Goal: Information Seeking & Learning: Learn about a topic

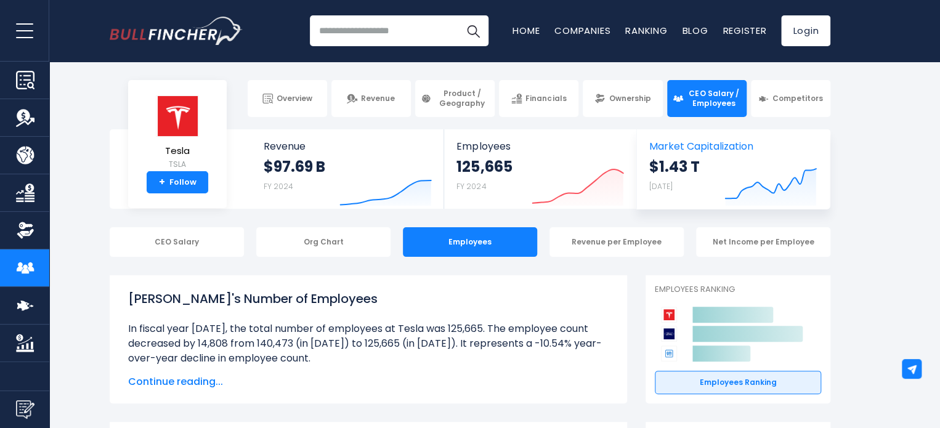
click at [659, 163] on strong "$1.43 T" at bounding box center [674, 166] width 51 height 19
click at [669, 136] on link "Market Capitalization $1.43 T [DATE] Created with Highcharts 12.1.2" at bounding box center [733, 168] width 192 height 79
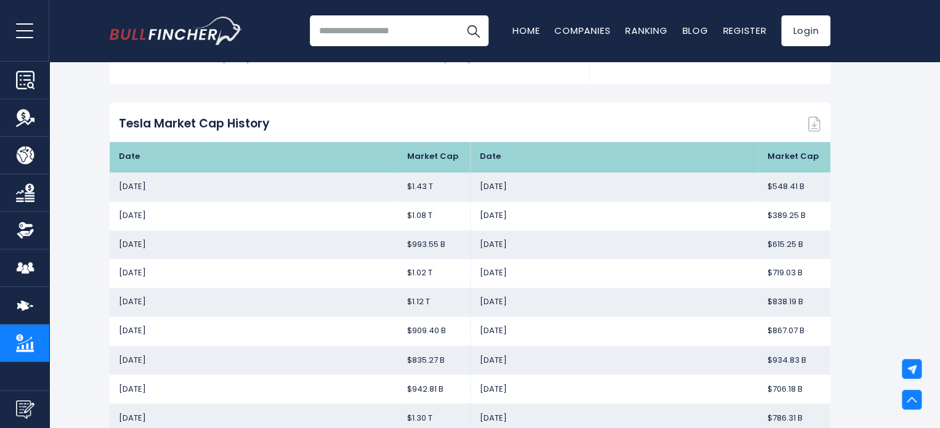
scroll to position [839, 0]
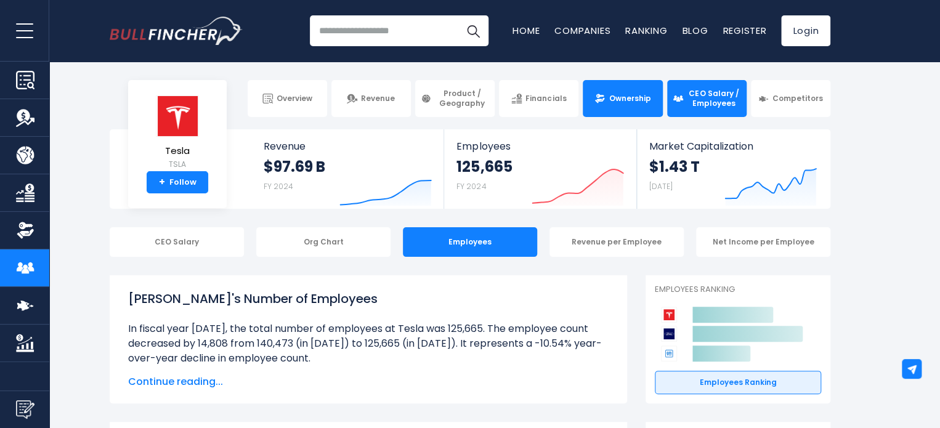
click at [618, 101] on span "Ownership" at bounding box center [630, 99] width 42 height 10
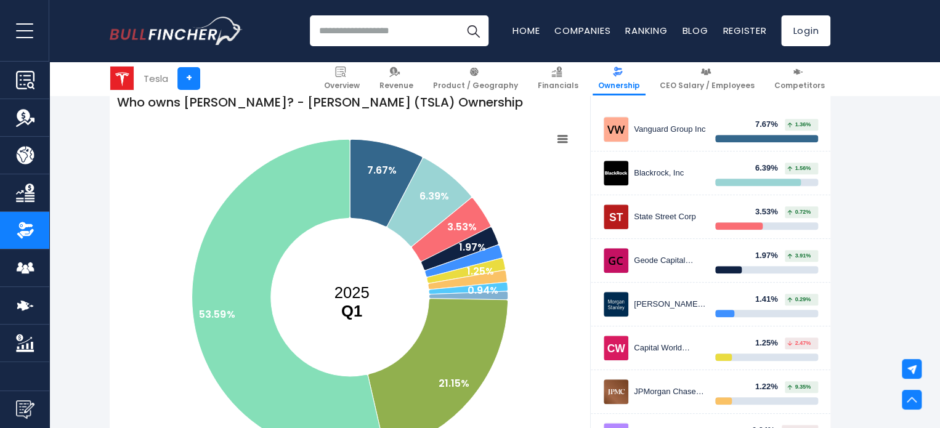
scroll to position [195, 0]
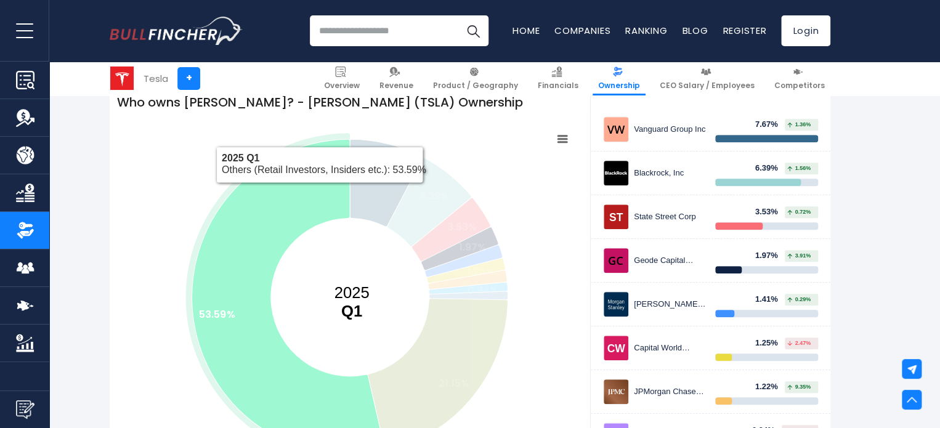
click at [320, 192] on icon at bounding box center [288, 297] width 193 height 316
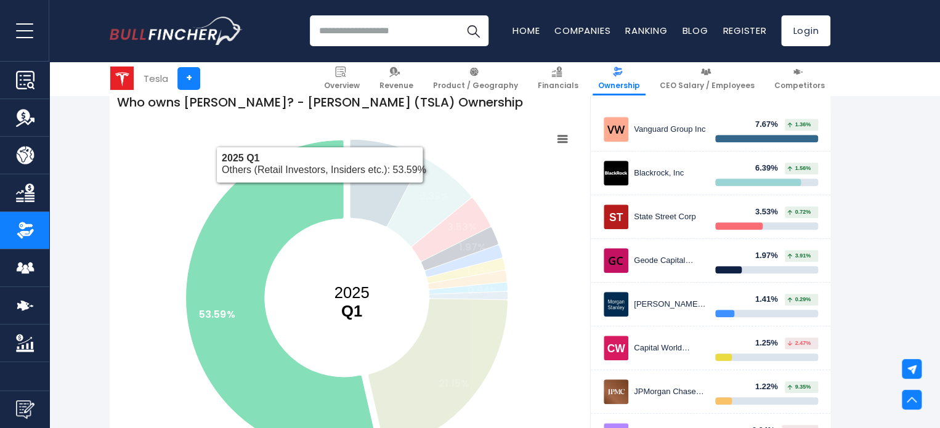
click at [320, 192] on icon at bounding box center [281, 298] width 193 height 316
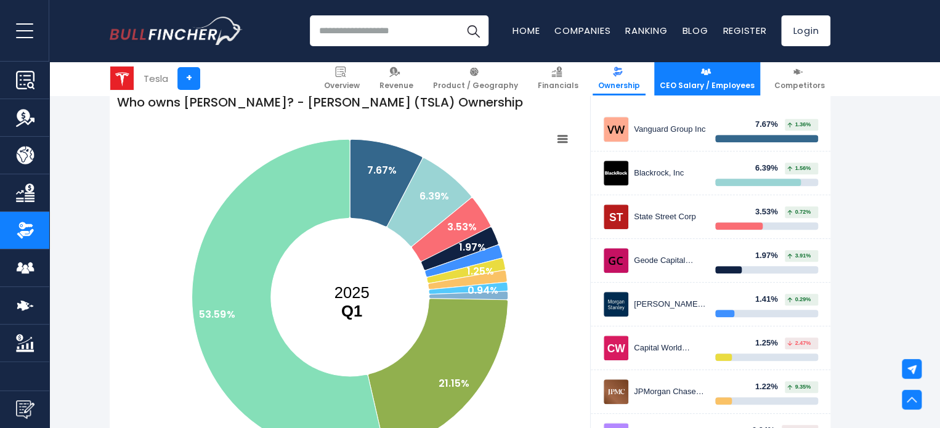
click at [709, 83] on span "CEO Salary / Employees" at bounding box center [707, 86] width 95 height 10
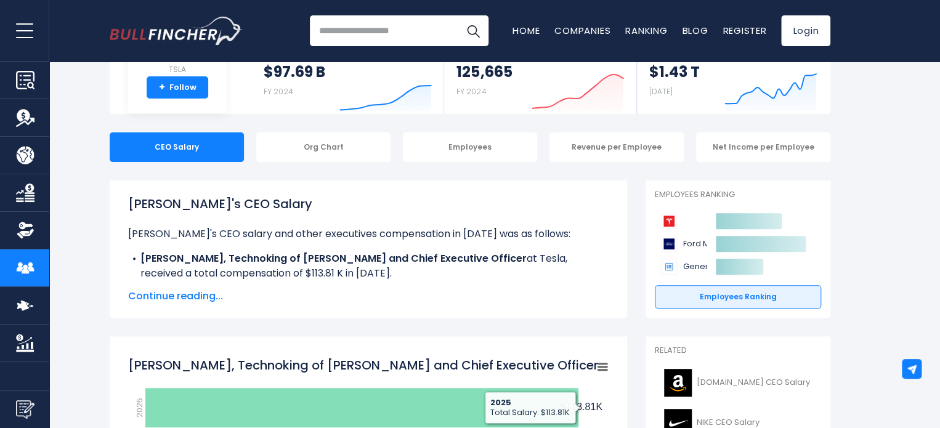
scroll to position [68, 0]
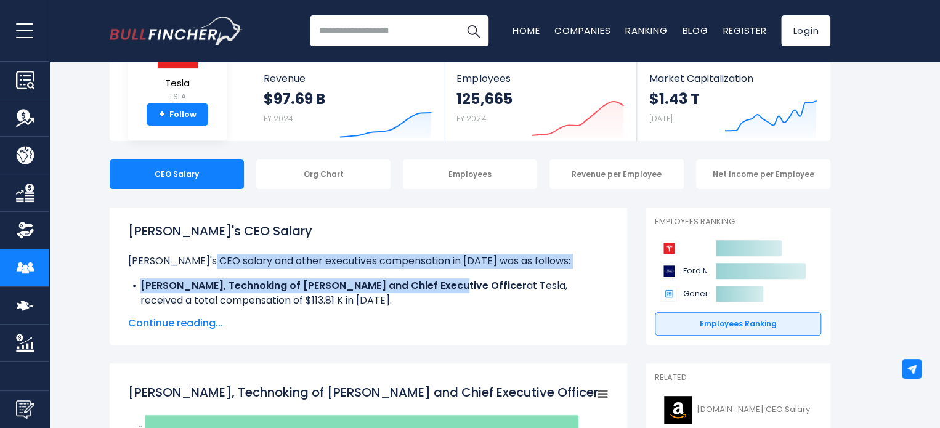
drag, startPoint x: 201, startPoint y: 258, endPoint x: 431, endPoint y: 273, distance: 229.7
click at [431, 273] on ul "[PERSON_NAME]'s CEO salary and other executives compensation in [DATE] was as f…" at bounding box center [368, 281] width 481 height 54
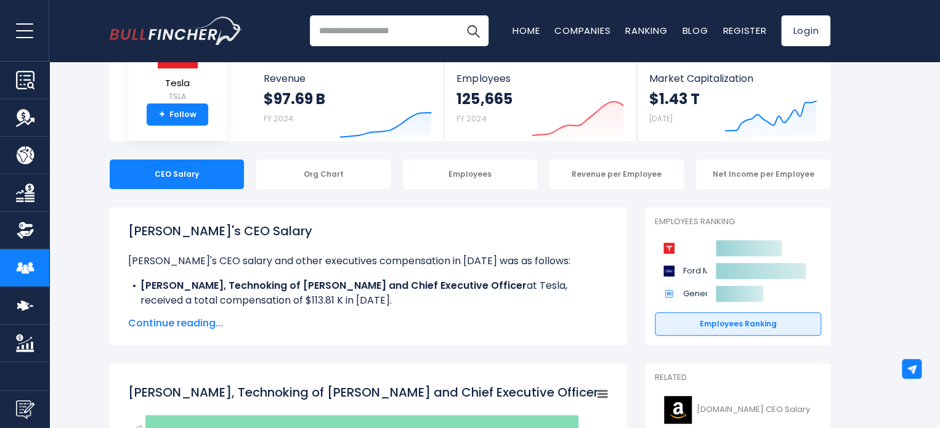
click at [169, 313] on div "Tesla's CEO Salary Tesla's CEO salary and other executives compensation in 2025…" at bounding box center [368, 276] width 481 height 109
click at [170, 323] on span "Continue reading..." at bounding box center [368, 323] width 481 height 15
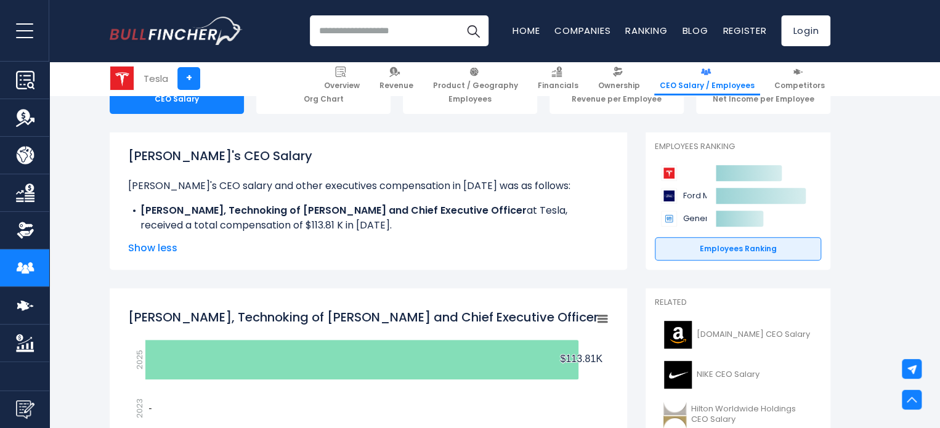
scroll to position [0, 0]
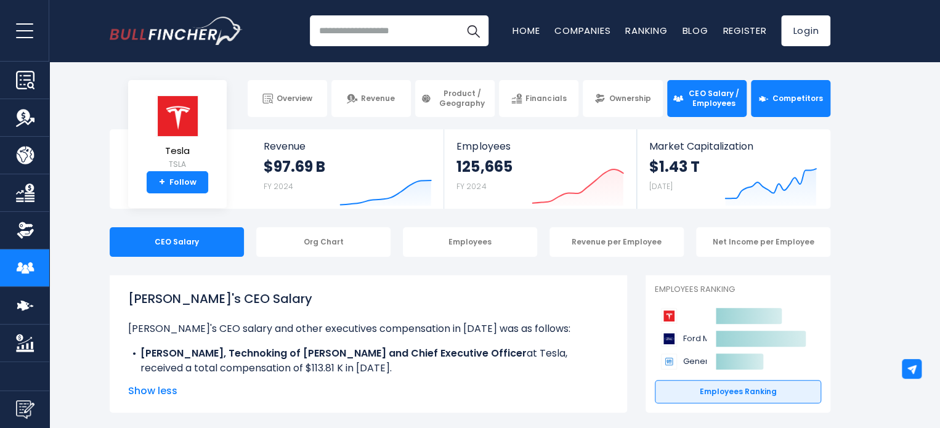
click at [779, 113] on link "Competitors" at bounding box center [790, 98] width 79 height 37
click at [787, 106] on link "Competitors" at bounding box center [790, 98] width 79 height 37
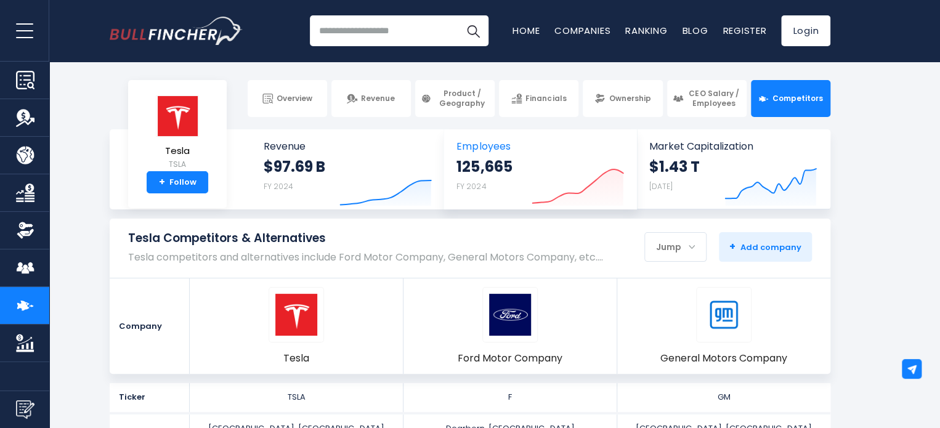
click at [501, 162] on strong "125,665" at bounding box center [484, 166] width 55 height 19
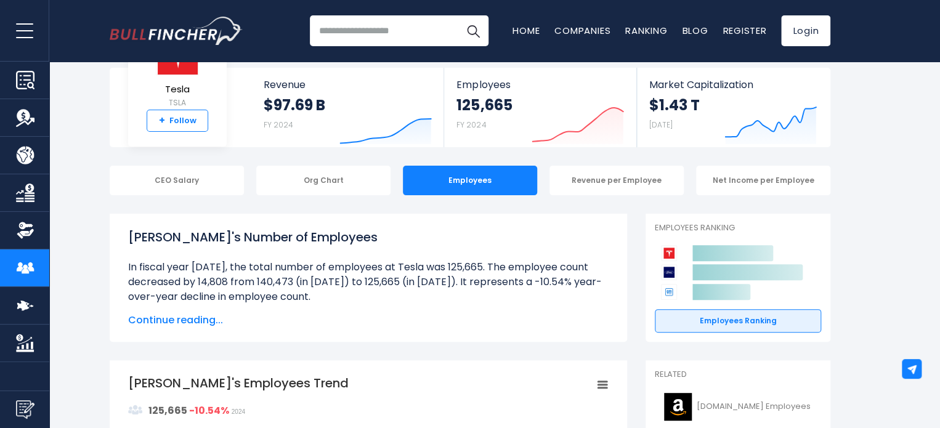
scroll to position [67, 0]
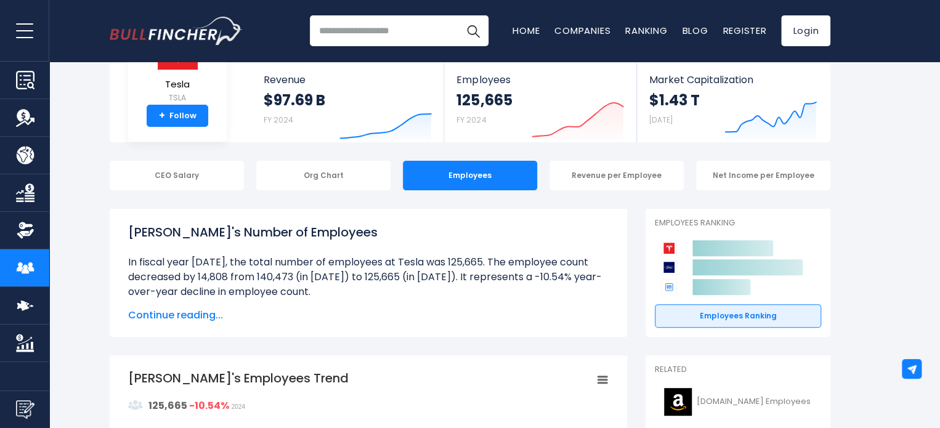
click at [148, 315] on span "Continue reading..." at bounding box center [368, 315] width 481 height 15
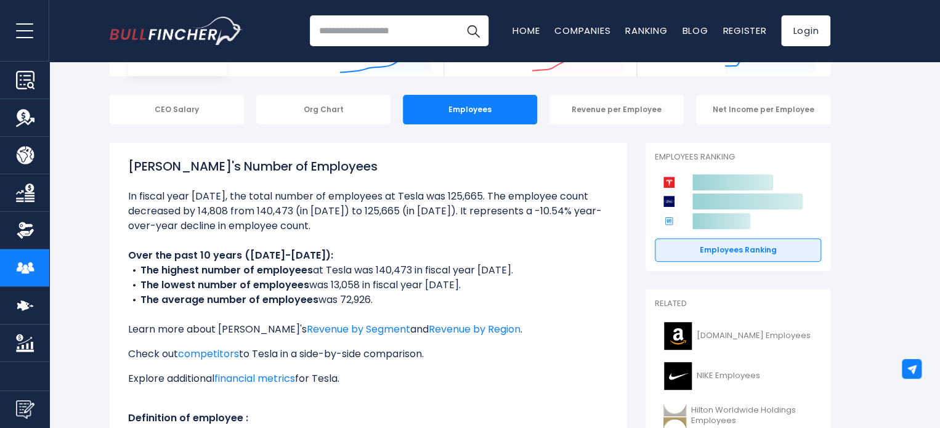
scroll to position [19, 0]
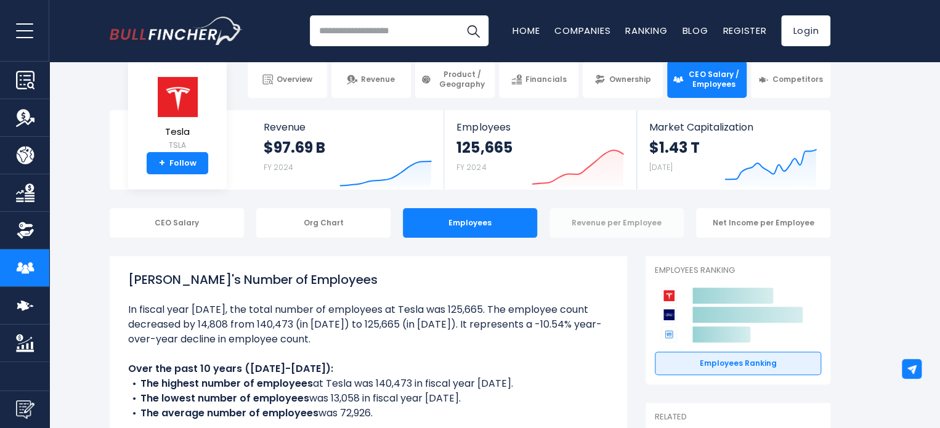
click at [617, 231] on div "Revenue per Employee" at bounding box center [617, 223] width 134 height 30
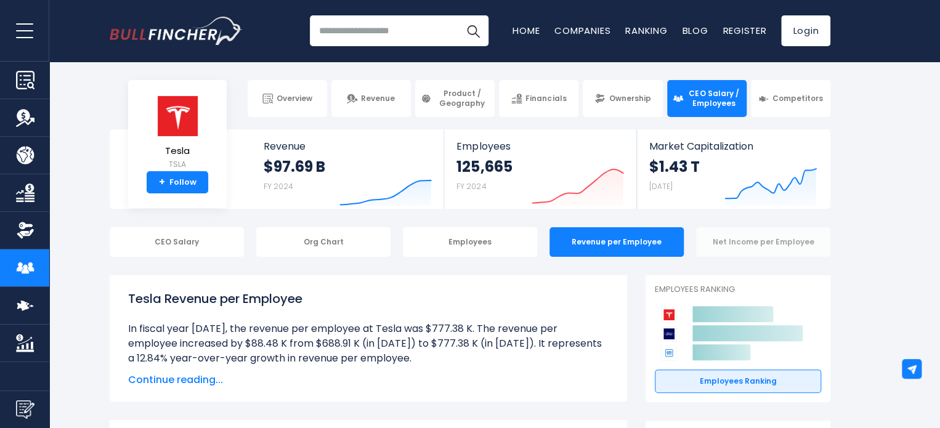
click at [761, 253] on div "Net Income per Employee" at bounding box center [763, 242] width 134 height 30
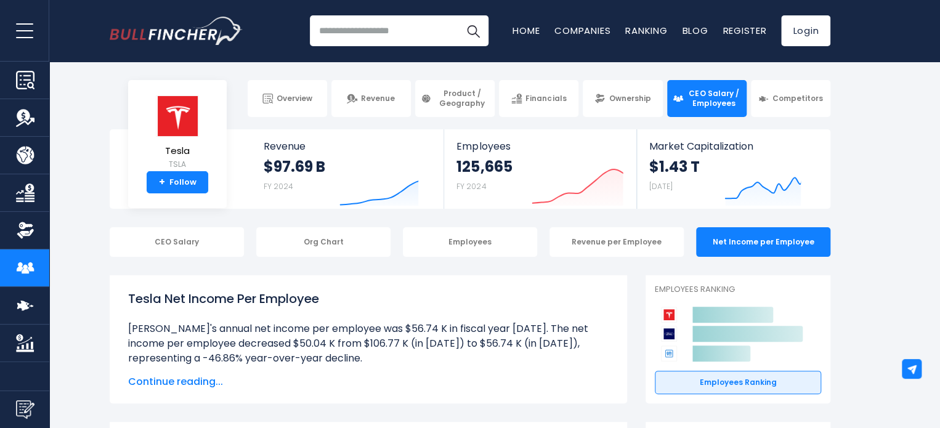
scroll to position [25, 0]
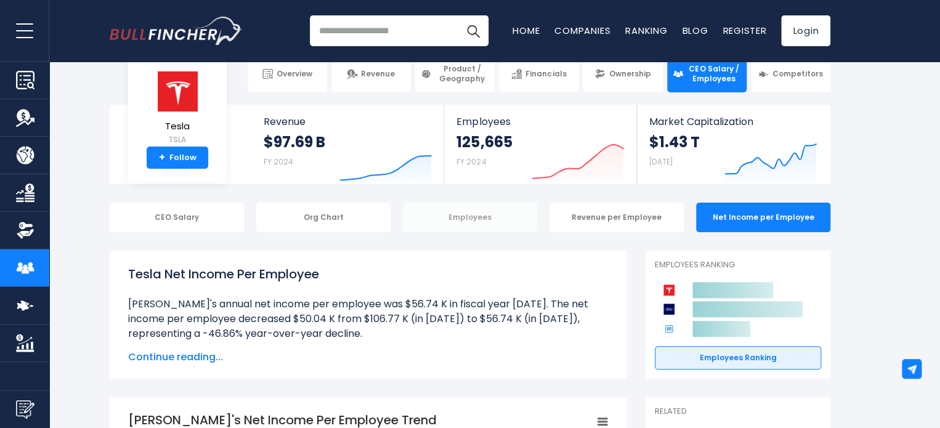
click at [437, 225] on div "Employees" at bounding box center [470, 218] width 134 height 30
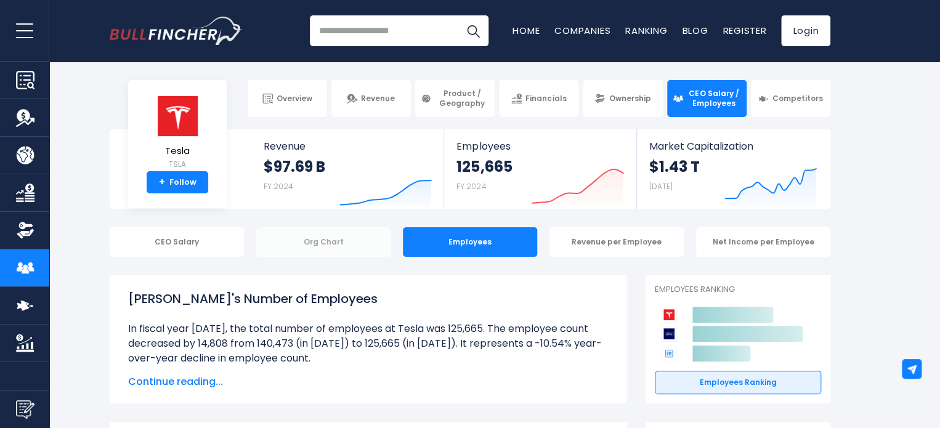
click at [364, 243] on div "Org Chart" at bounding box center [323, 242] width 134 height 30
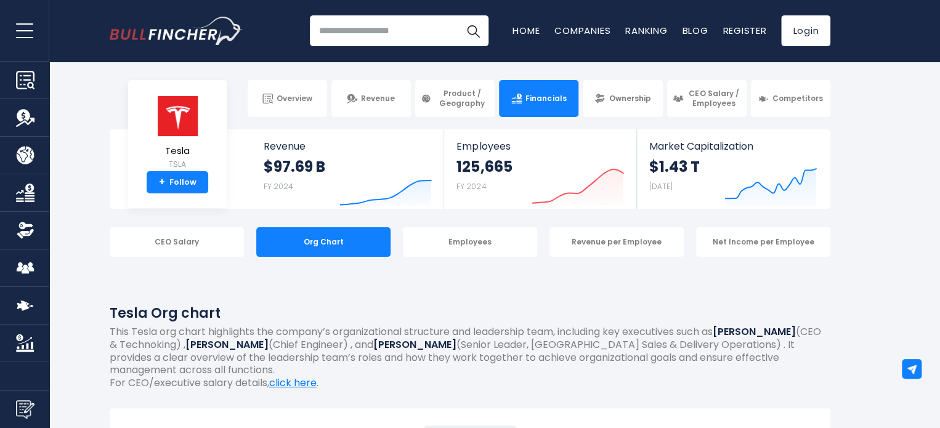
click at [556, 107] on link "Financials" at bounding box center [538, 98] width 79 height 37
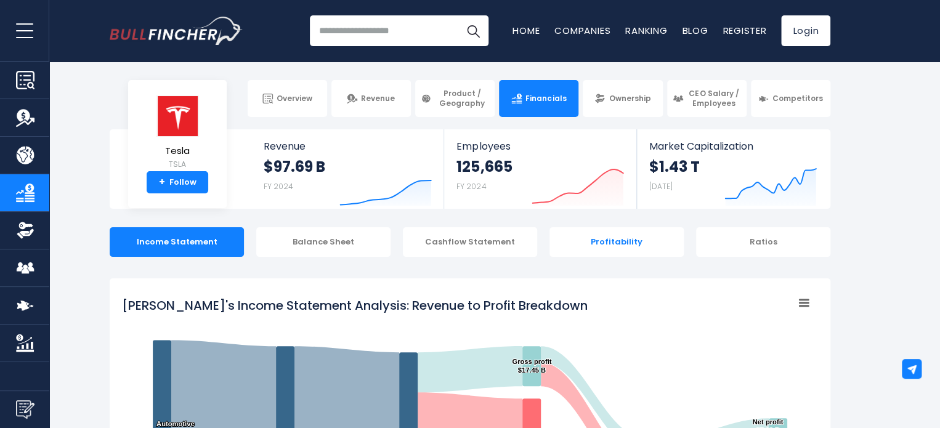
click at [572, 250] on div "Profitability" at bounding box center [617, 242] width 134 height 30
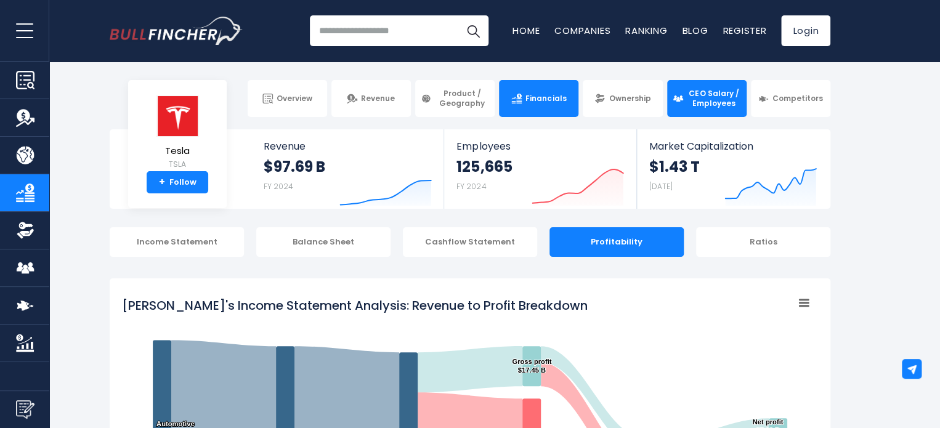
click at [694, 98] on span "CEO Salary / Employees" at bounding box center [714, 98] width 54 height 19
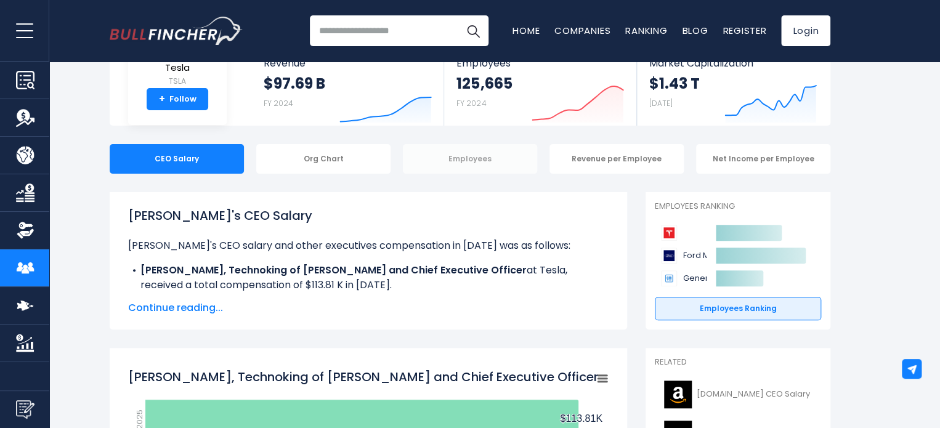
click at [525, 161] on div "Employees" at bounding box center [470, 159] width 134 height 30
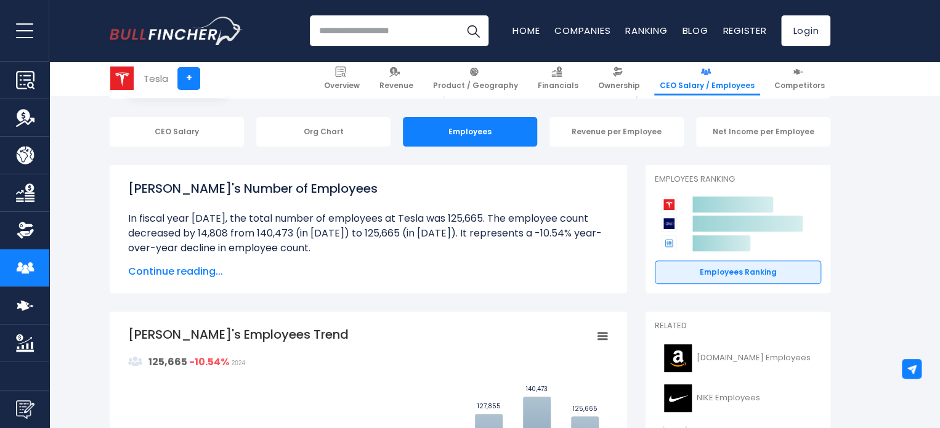
scroll to position [110, 0]
click at [605, 329] on rect "Tesla's Employees Trend" at bounding box center [602, 336] width 17 height 17
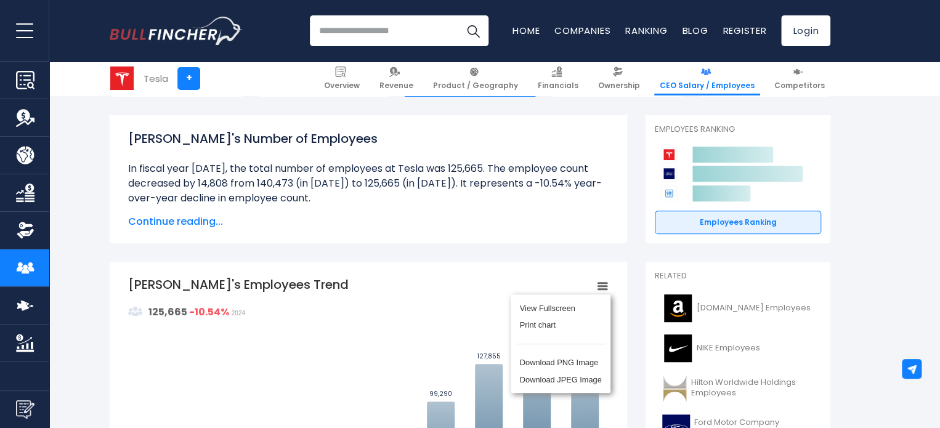
scroll to position [161, 0]
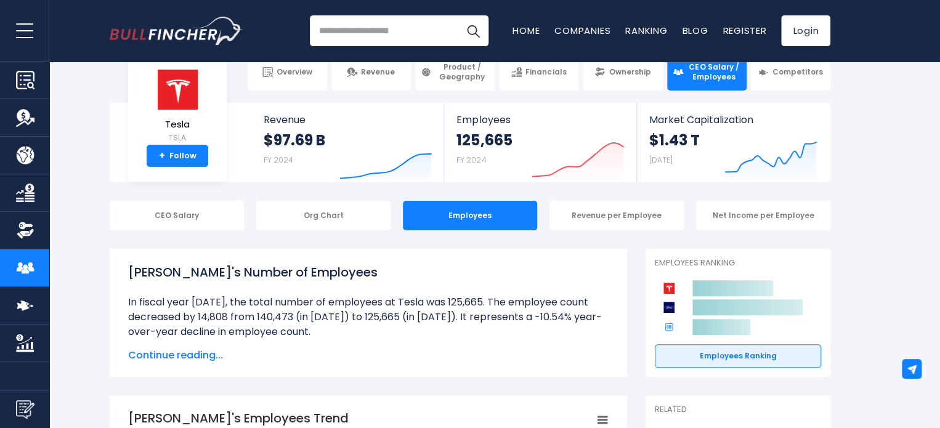
scroll to position [26, 0]
click at [277, 211] on div "Org Chart" at bounding box center [323, 216] width 134 height 30
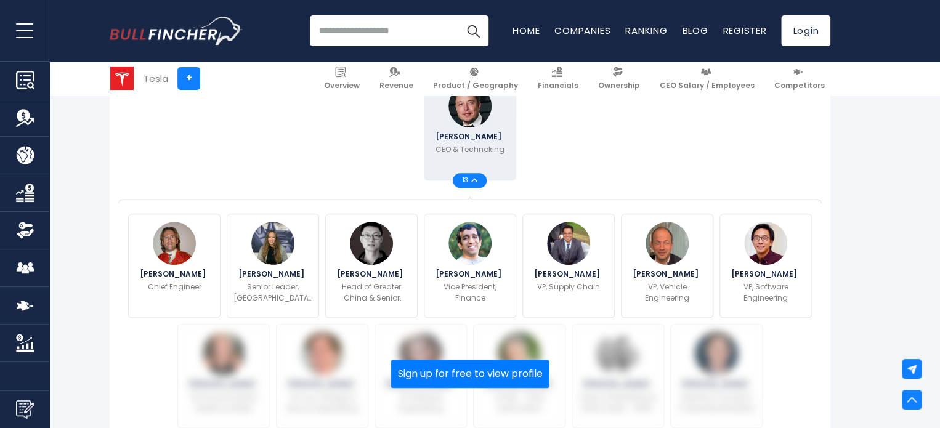
scroll to position [336, 0]
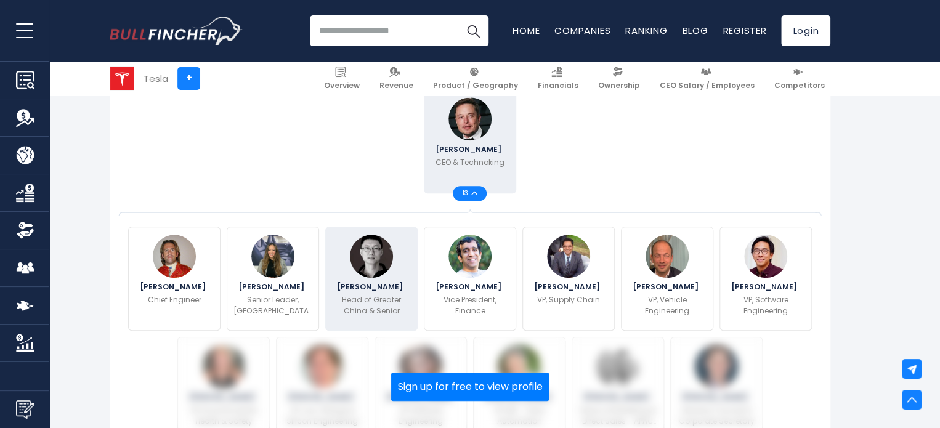
click at [343, 277] on div "Tom Zhu Head of Greater China & Senior Executive, Sales Operations - US, Europe" at bounding box center [371, 279] width 92 height 104
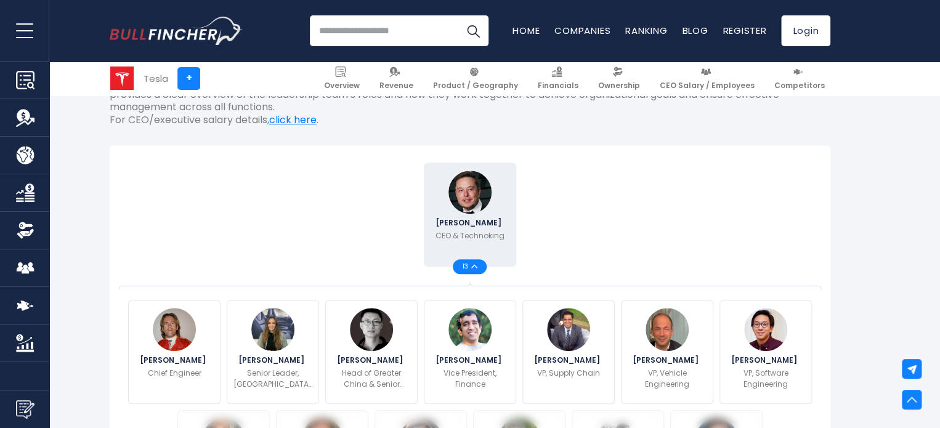
scroll to position [262, 0]
click at [473, 266] on img at bounding box center [474, 267] width 6 height 4
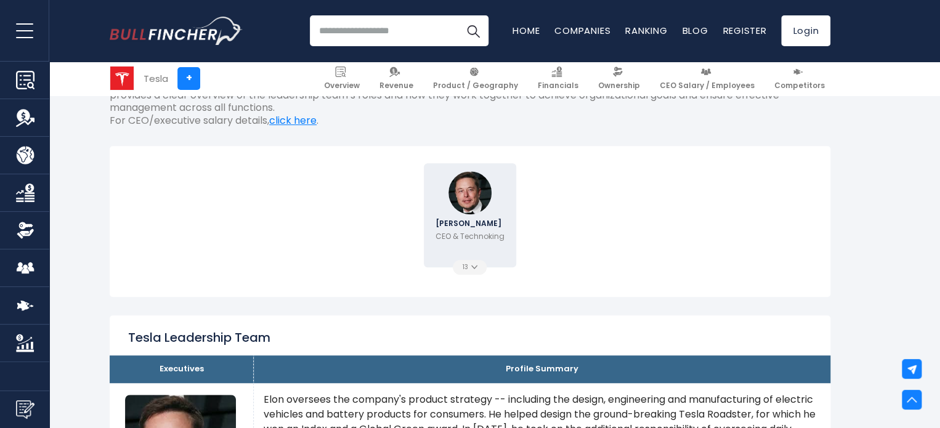
click at [473, 266] on img at bounding box center [474, 267] width 6 height 4
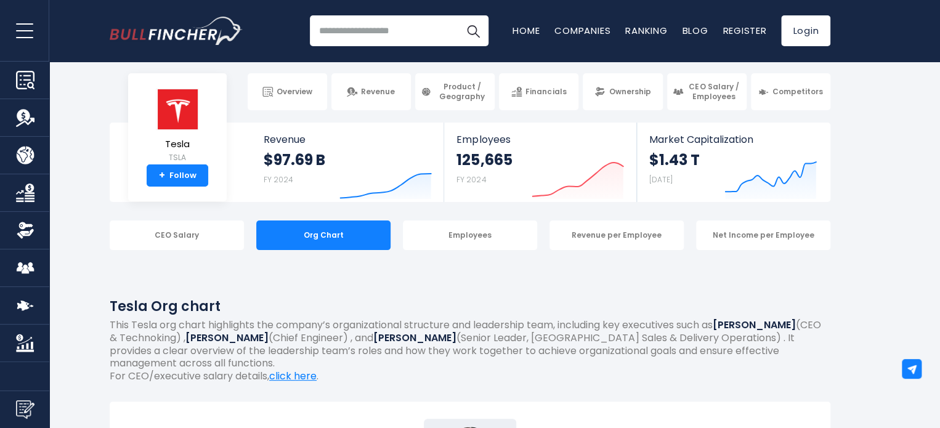
scroll to position [0, 0]
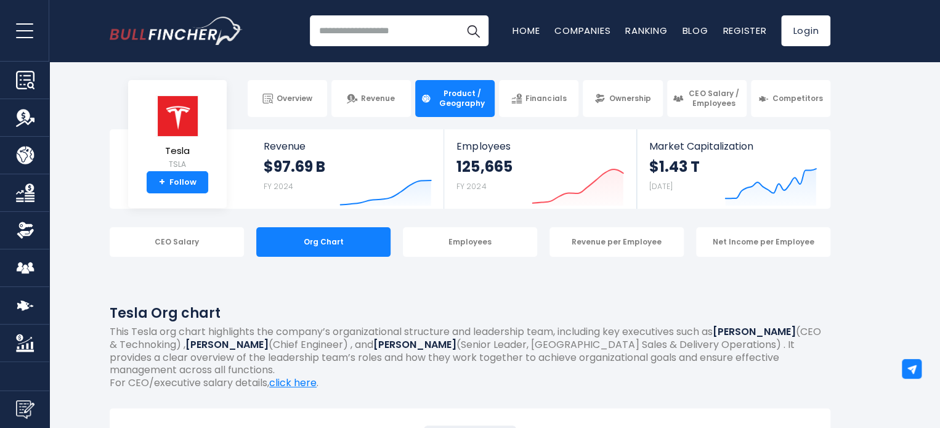
click at [458, 103] on span "Product / Geography" at bounding box center [462, 98] width 54 height 19
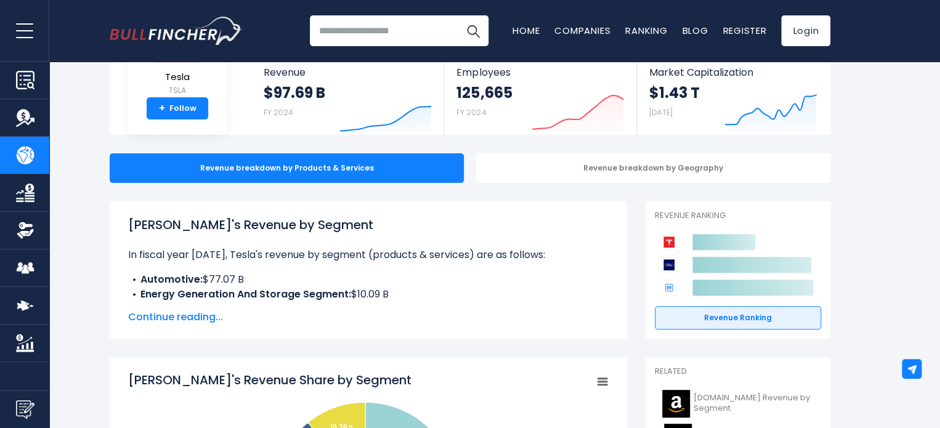
click at [199, 321] on span "Continue reading..." at bounding box center [368, 317] width 481 height 15
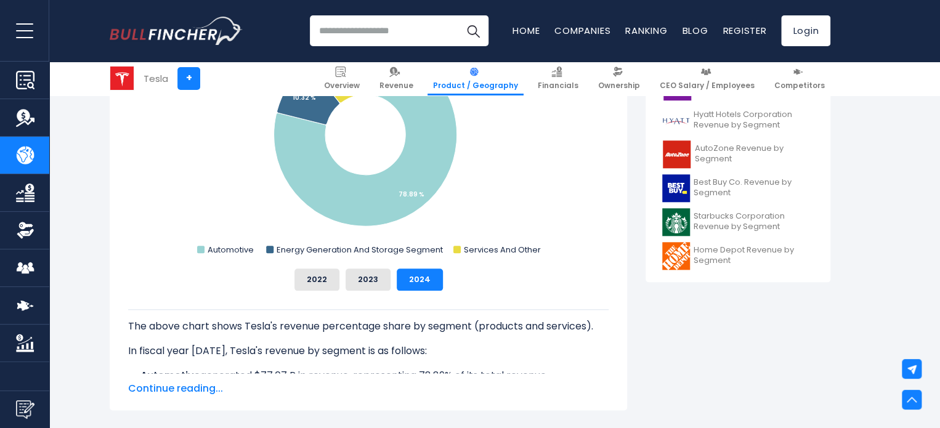
scroll to position [581, 0]
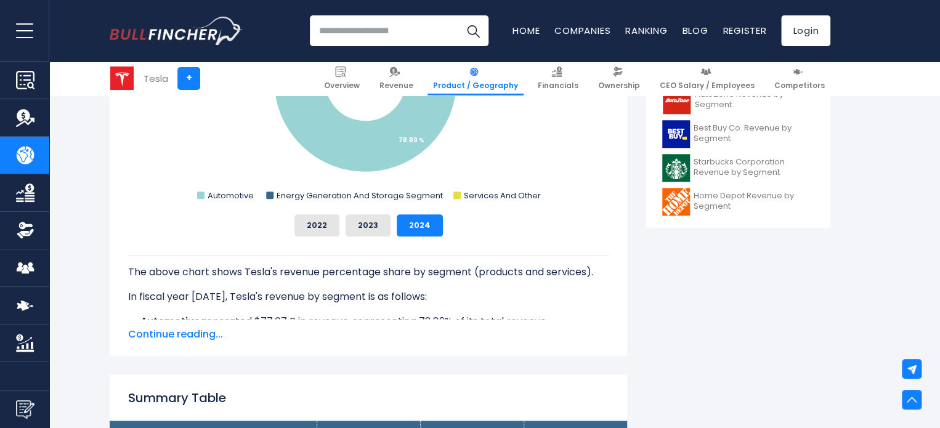
click at [198, 337] on span "Continue reading..." at bounding box center [368, 334] width 481 height 15
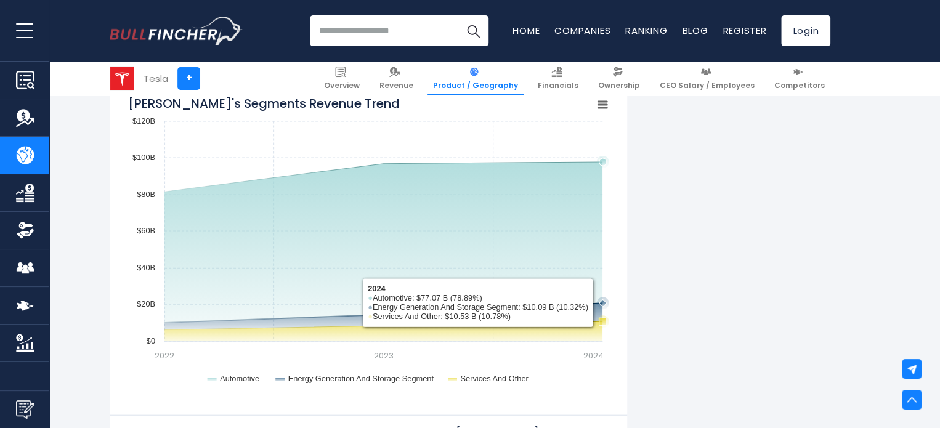
scroll to position [1209, 0]
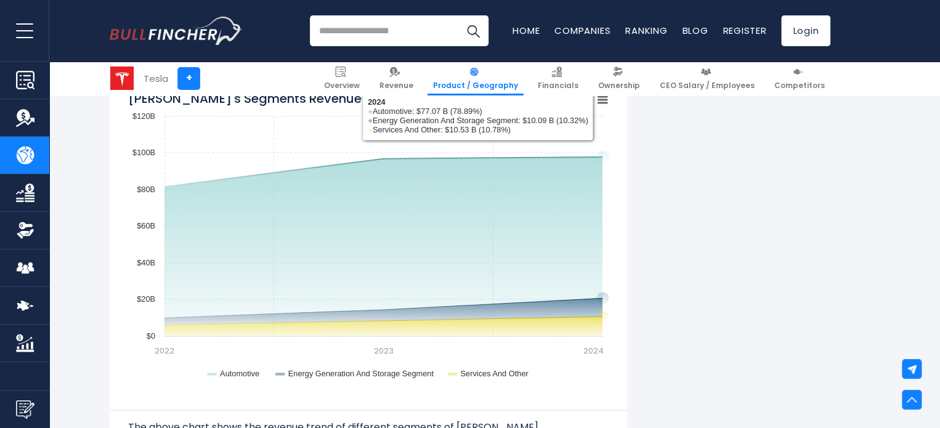
drag, startPoint x: 600, startPoint y: 160, endPoint x: 781, endPoint y: 216, distance: 189.0
click at [781, 216] on div "Tesla's Revenue by Segment In fiscal year 2024, Tesla's revenue by segment (pro…" at bounding box center [470, 379] width 721 height 2625
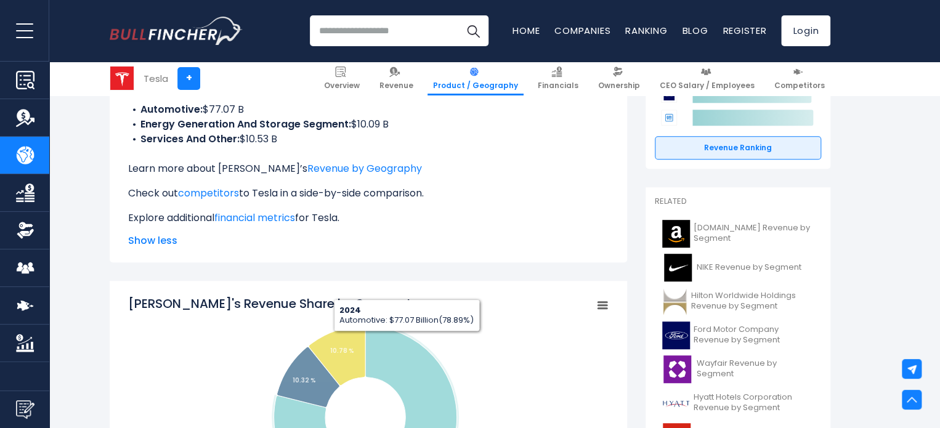
scroll to position [197, 0]
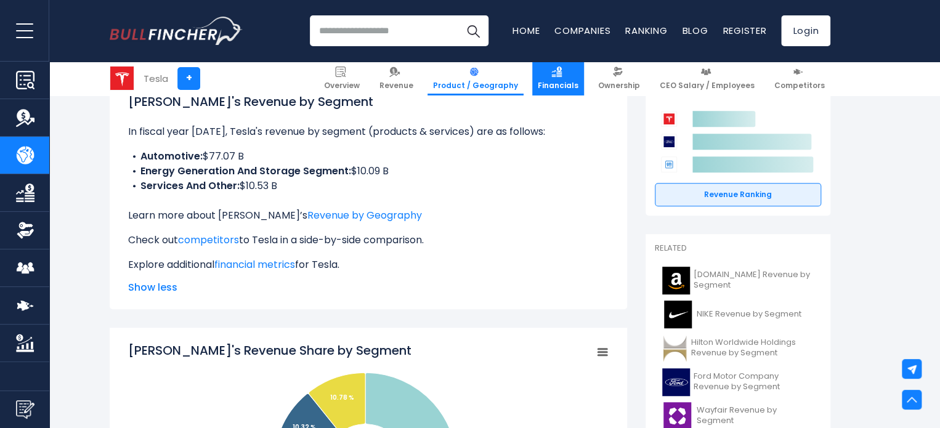
click at [569, 87] on span "Financials" at bounding box center [558, 86] width 41 height 10
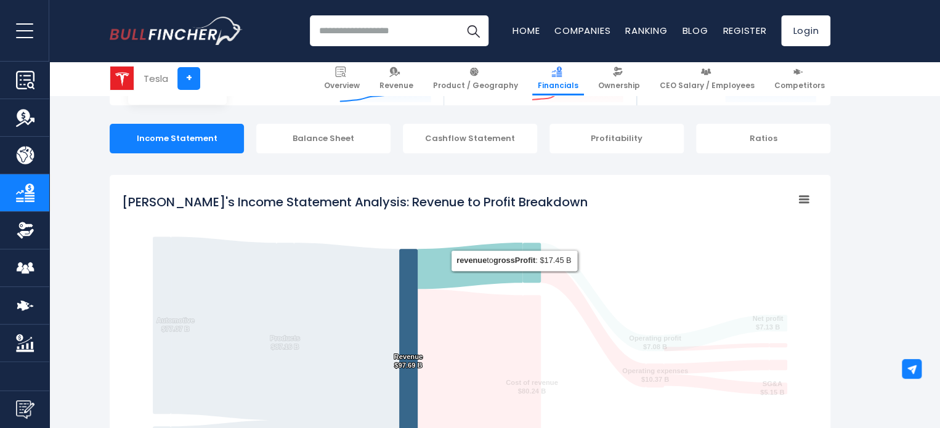
scroll to position [100, 0]
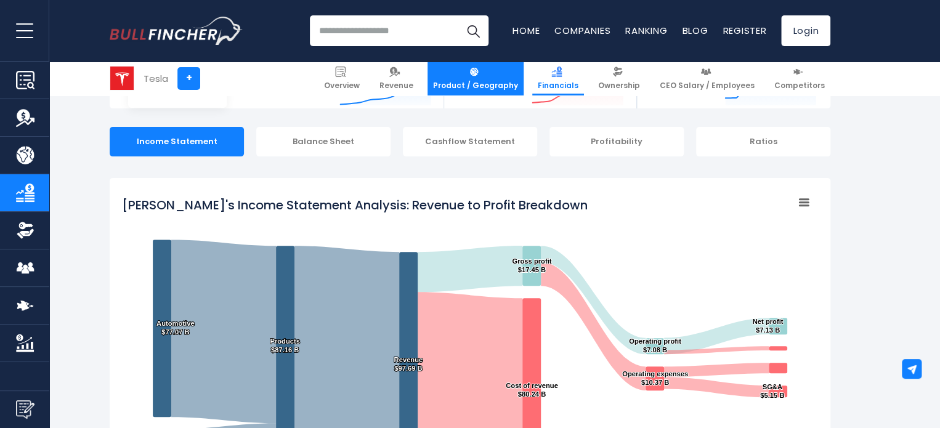
click at [479, 75] on img at bounding box center [474, 72] width 10 height 10
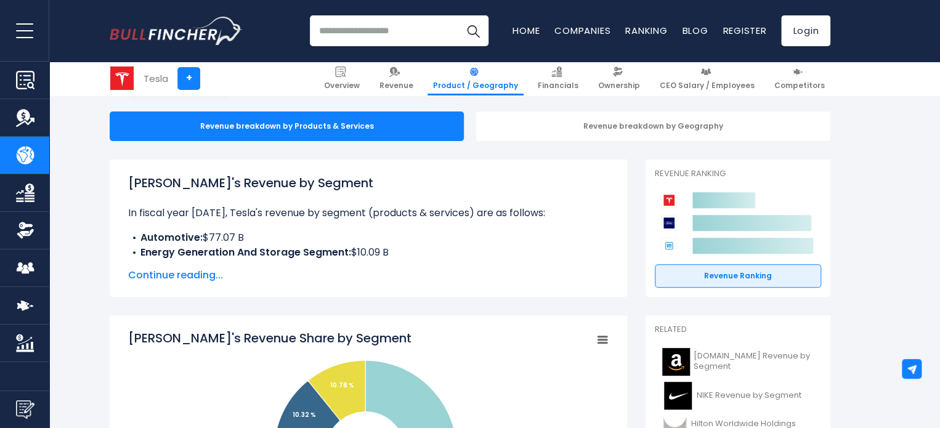
scroll to position [219, 0]
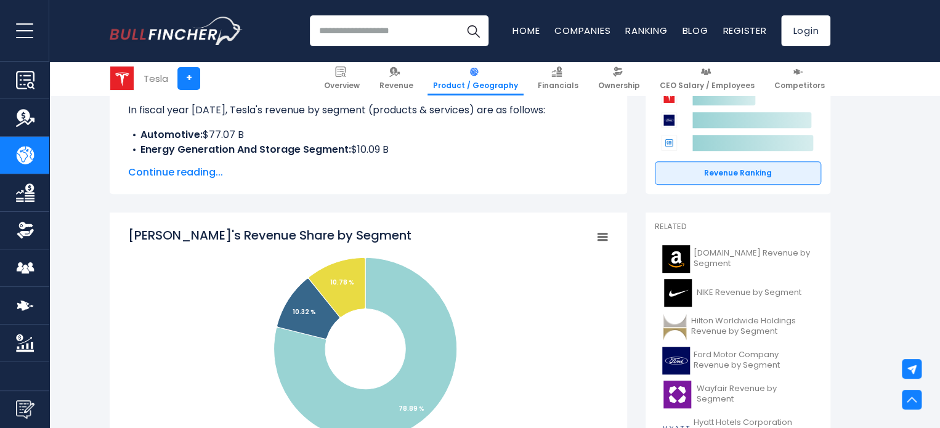
click at [177, 174] on span "Continue reading..." at bounding box center [368, 172] width 481 height 15
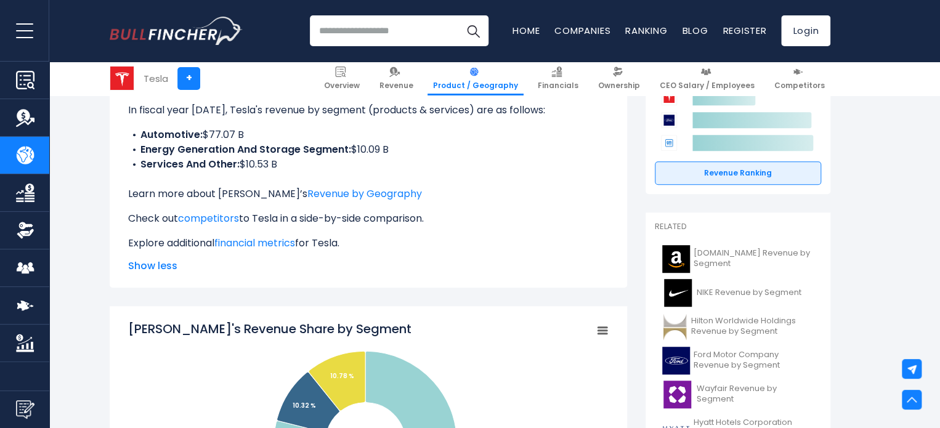
drag, startPoint x: 203, startPoint y: 135, endPoint x: 298, endPoint y: 164, distance: 99.2
click at [298, 164] on ul "Automotive: $77.07 B Energy Generation And Storage Segment: $10.09 B Services A…" at bounding box center [368, 150] width 481 height 44
click at [298, 164] on li "Services And Other: $10.53 B" at bounding box center [368, 164] width 481 height 15
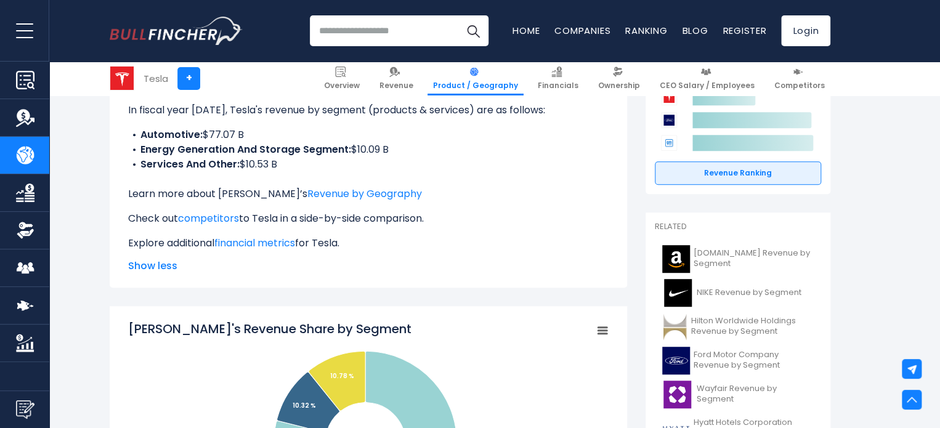
drag, startPoint x: 298, startPoint y: 164, endPoint x: 429, endPoint y: 159, distance: 130.7
click at [429, 159] on li "Services And Other: $10.53 B" at bounding box center [368, 164] width 481 height 15
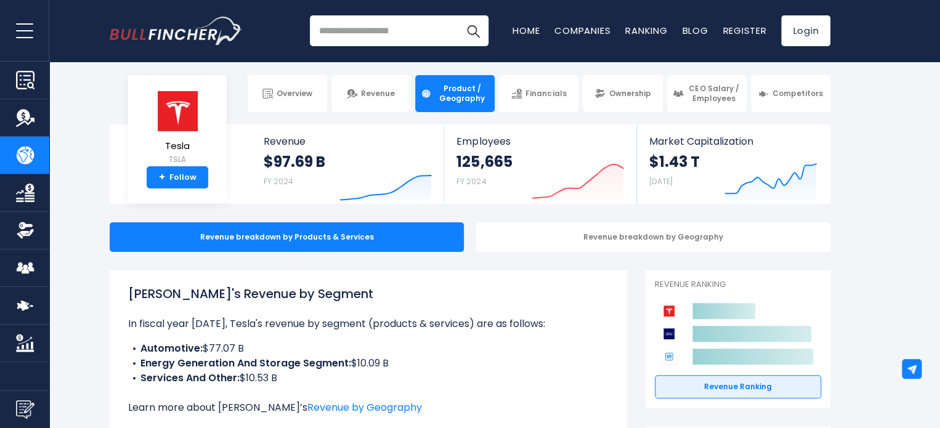
scroll to position [0, 0]
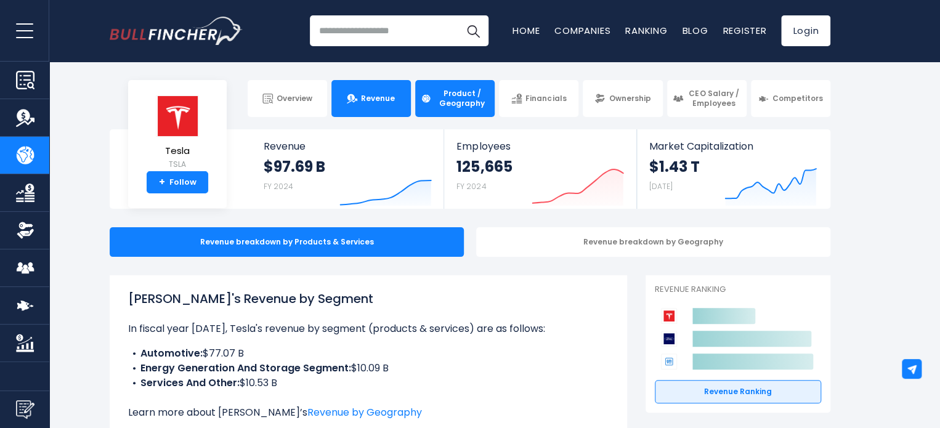
click at [391, 116] on link "Revenue" at bounding box center [370, 98] width 79 height 37
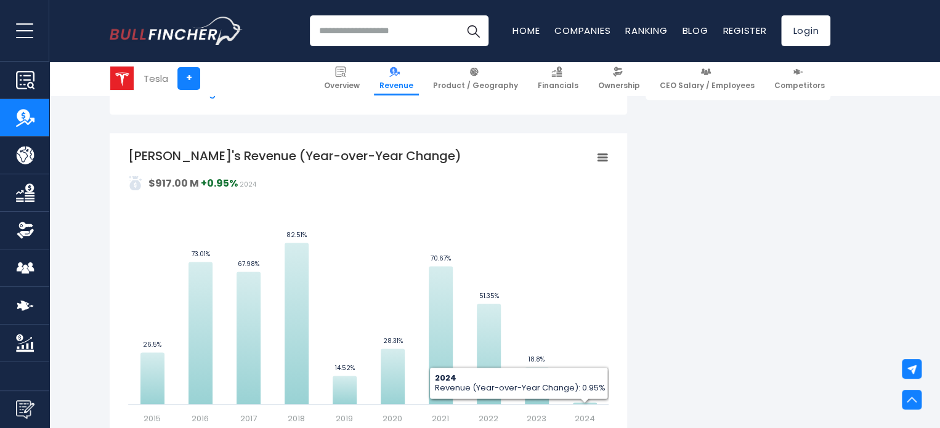
scroll to position [702, 0]
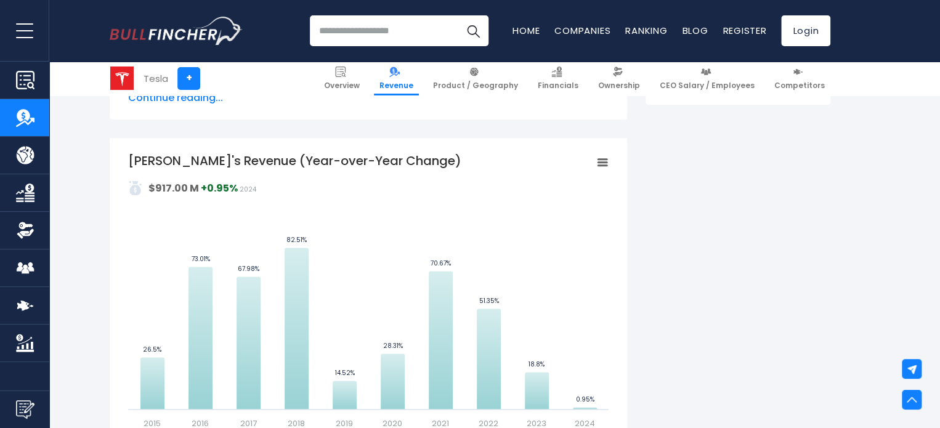
drag, startPoint x: 151, startPoint y: 186, endPoint x: 301, endPoint y: 184, distance: 149.7
click at [301, 184] on div "Created with Highcharts 12.1.2 Values Chart context menu Tesla's Revenue (Year-…" at bounding box center [368, 290] width 481 height 277
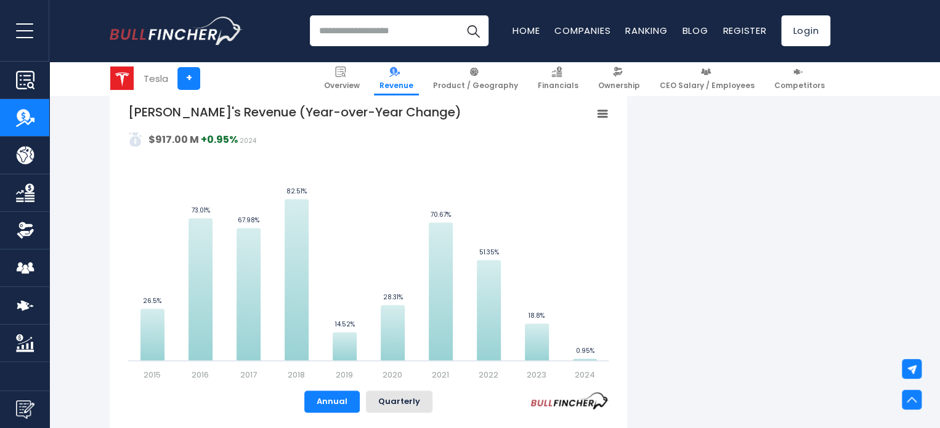
scroll to position [752, 0]
click at [380, 402] on button "Quarterly" at bounding box center [399, 401] width 67 height 22
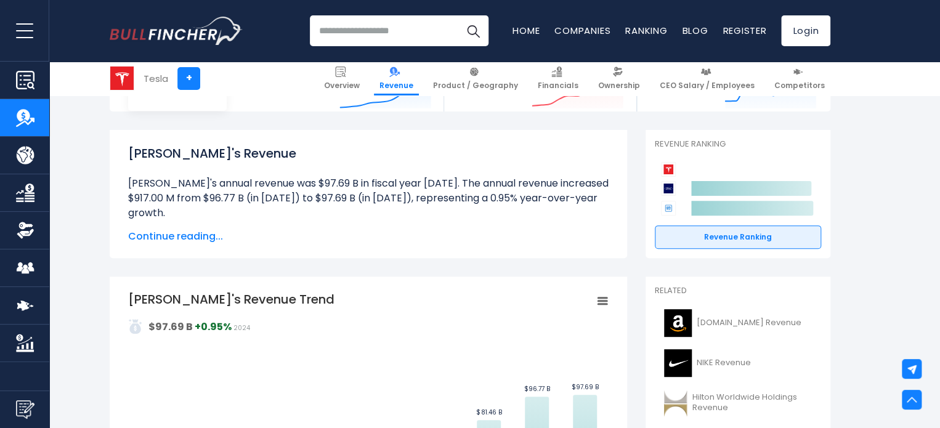
scroll to position [0, 0]
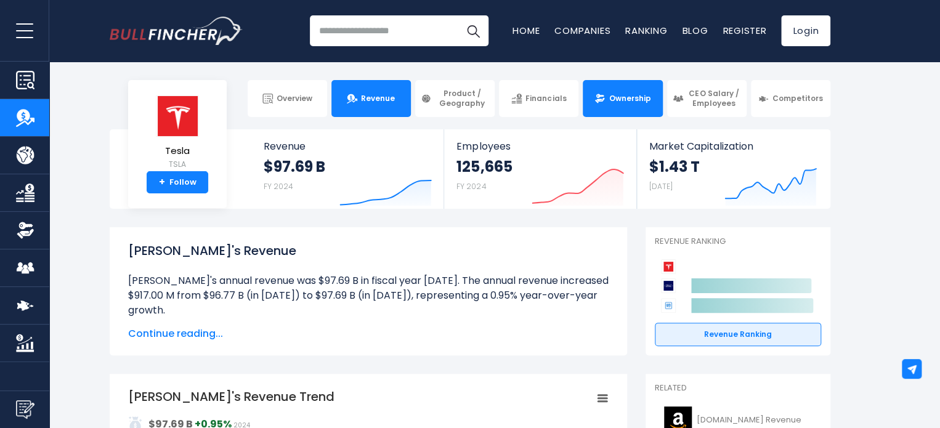
click at [621, 89] on link "Ownership" at bounding box center [622, 98] width 79 height 37
